Goal: Task Accomplishment & Management: Use online tool/utility

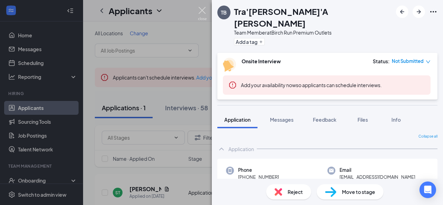
click at [203, 12] on img at bounding box center [202, 14] width 9 height 14
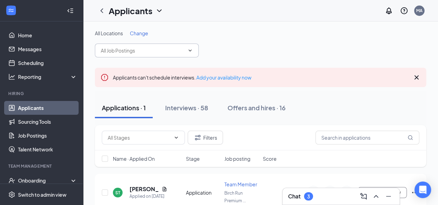
click at [191, 47] on span at bounding box center [147, 51] width 104 height 14
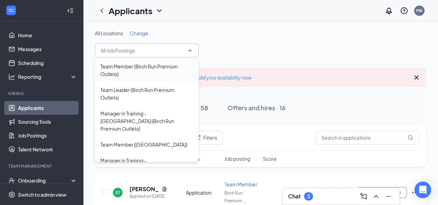
click at [170, 76] on div "Team Member (Birch Run Premium Outlets)" at bounding box center [146, 70] width 93 height 15
type input "Team Member (Birch Run Premium Outlets)"
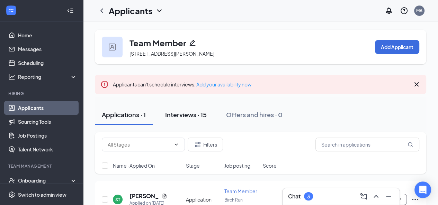
click at [197, 119] on div "Interviews · 15" at bounding box center [186, 115] width 42 height 9
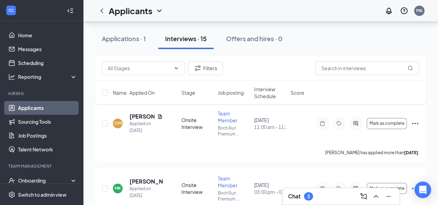
scroll to position [406, 0]
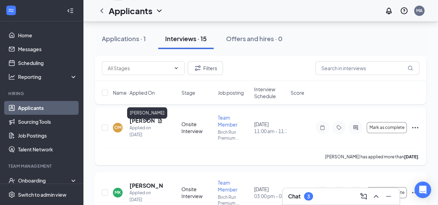
click at [137, 123] on h5 "[PERSON_NAME]" at bounding box center [142, 121] width 25 height 8
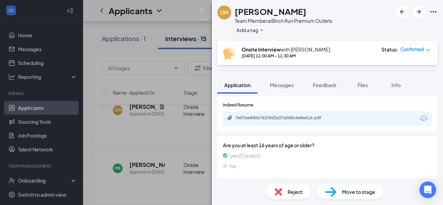
scroll to position [226, 0]
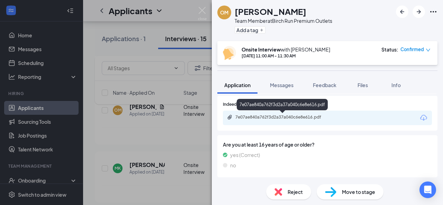
click at [267, 115] on div "7e07ae840a762f3d2a37a040c6e8e616.pdf" at bounding box center [284, 118] width 97 height 6
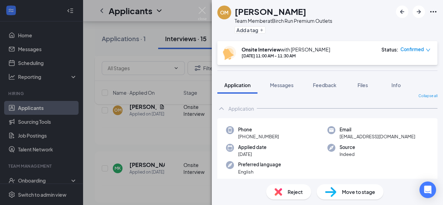
scroll to position [0, 0]
